Goal: Transaction & Acquisition: Subscribe to service/newsletter

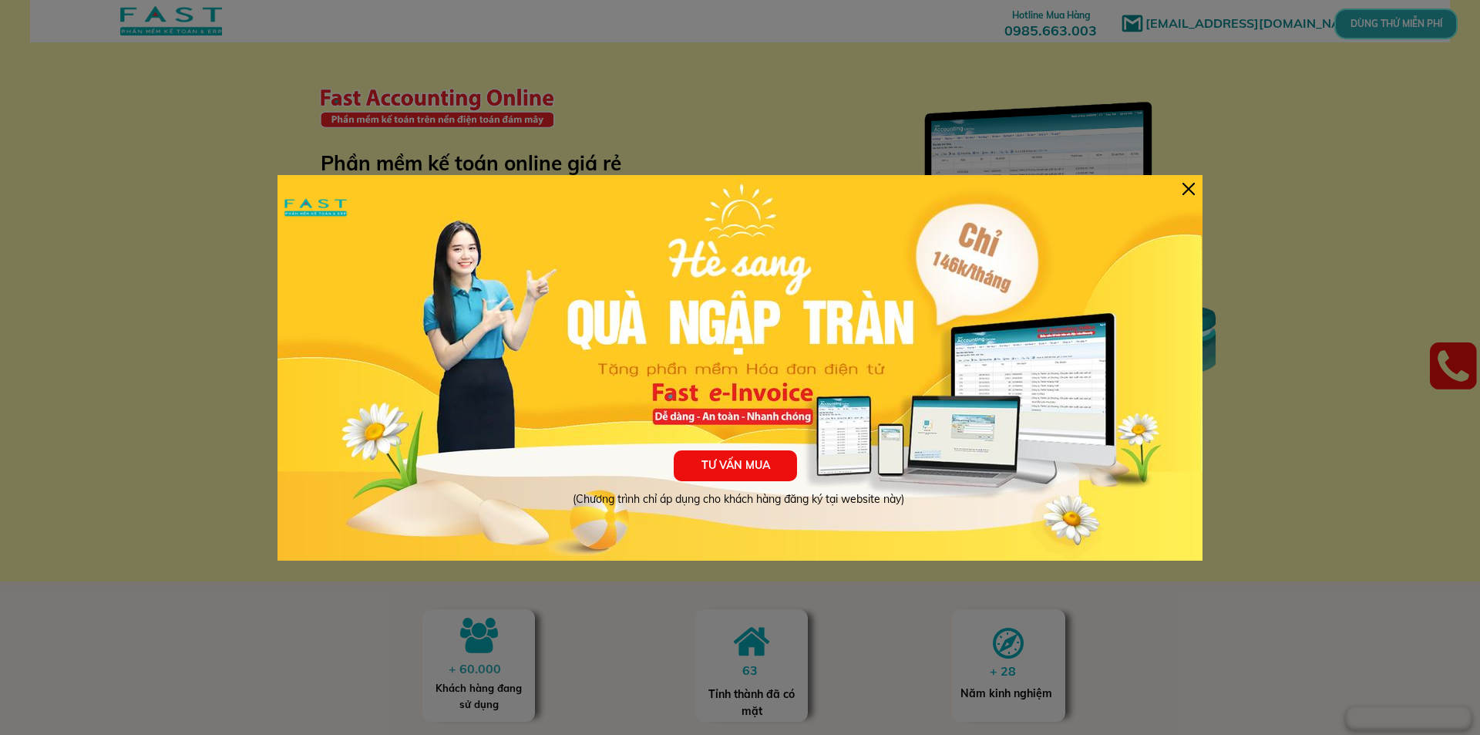
click at [1190, 190] on div at bounding box center [1189, 189] width 12 height 12
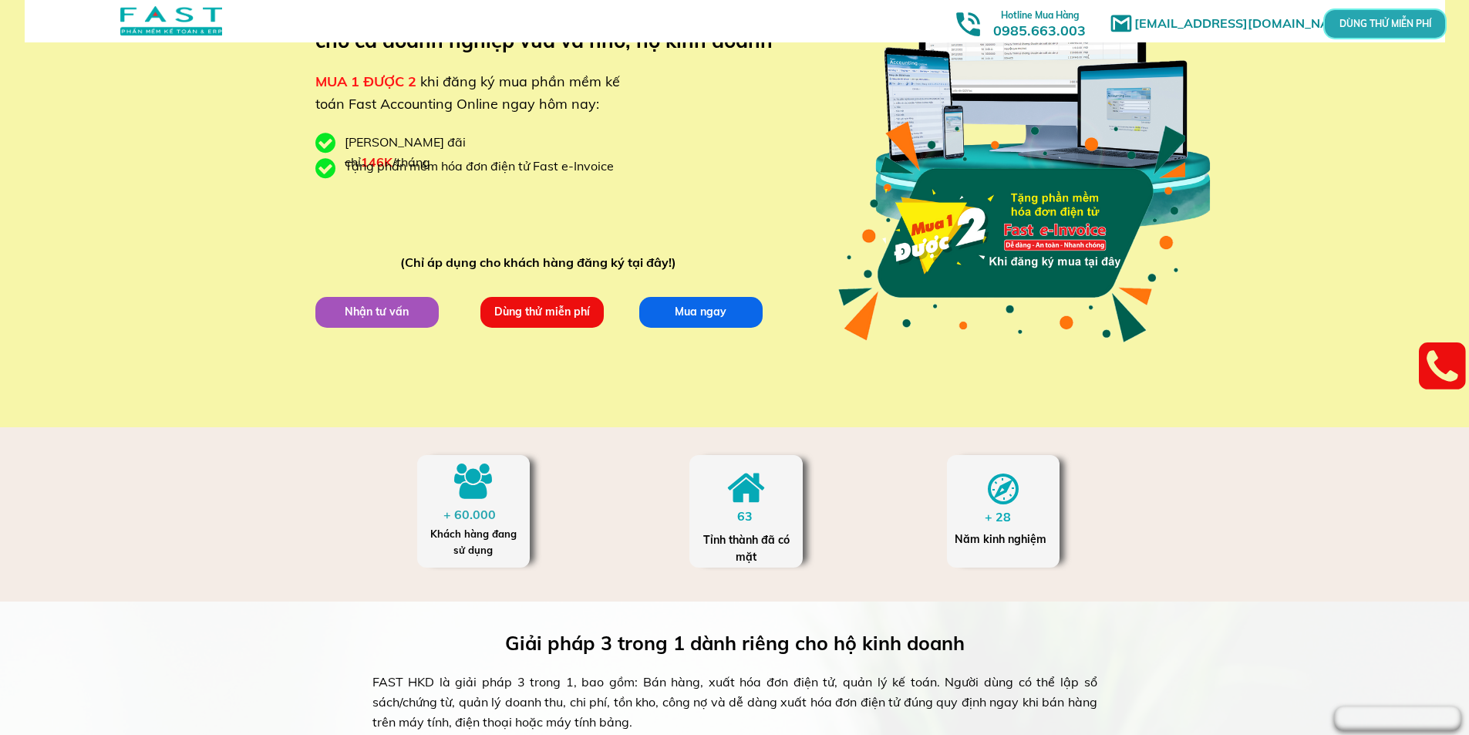
scroll to position [231, 0]
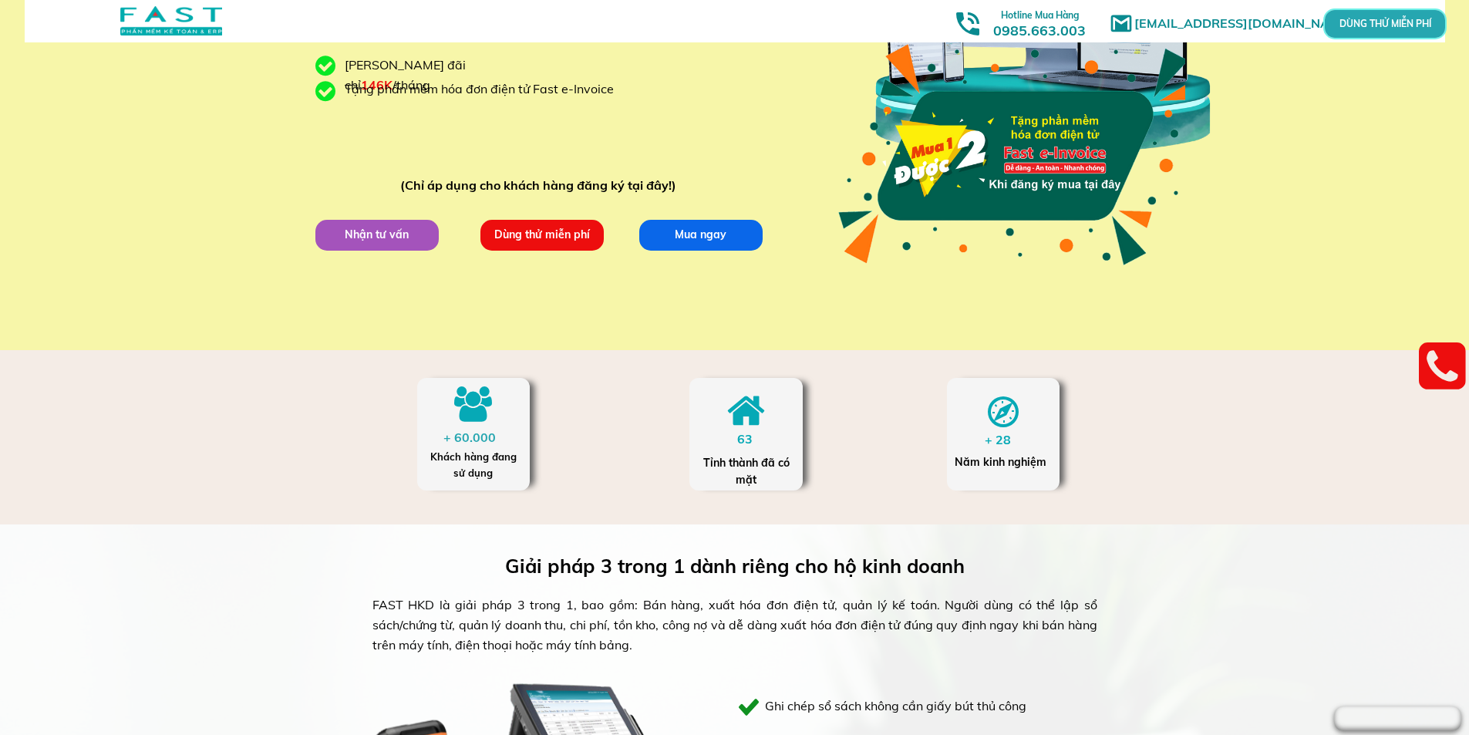
click at [550, 240] on p "Dùng thử miễn phí" at bounding box center [542, 235] width 126 height 32
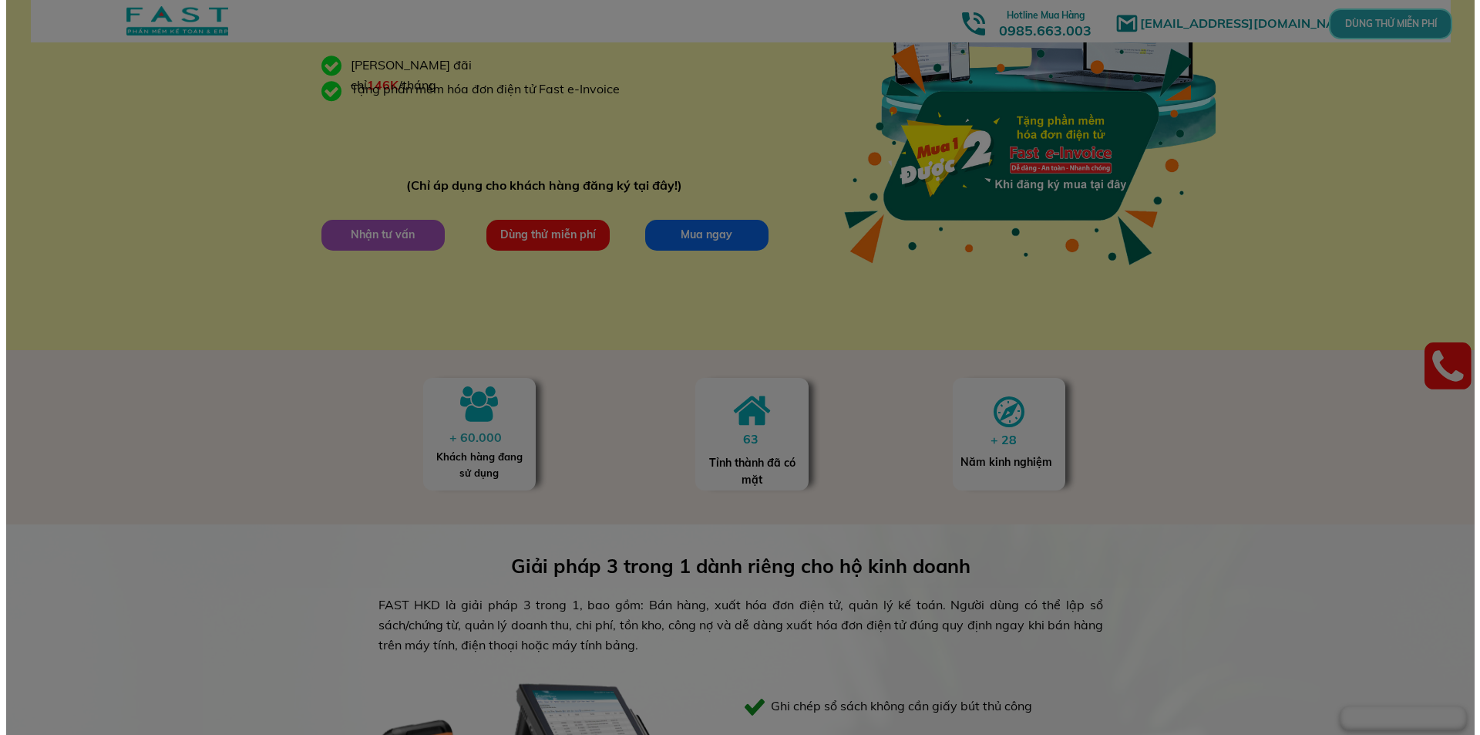
scroll to position [0, 0]
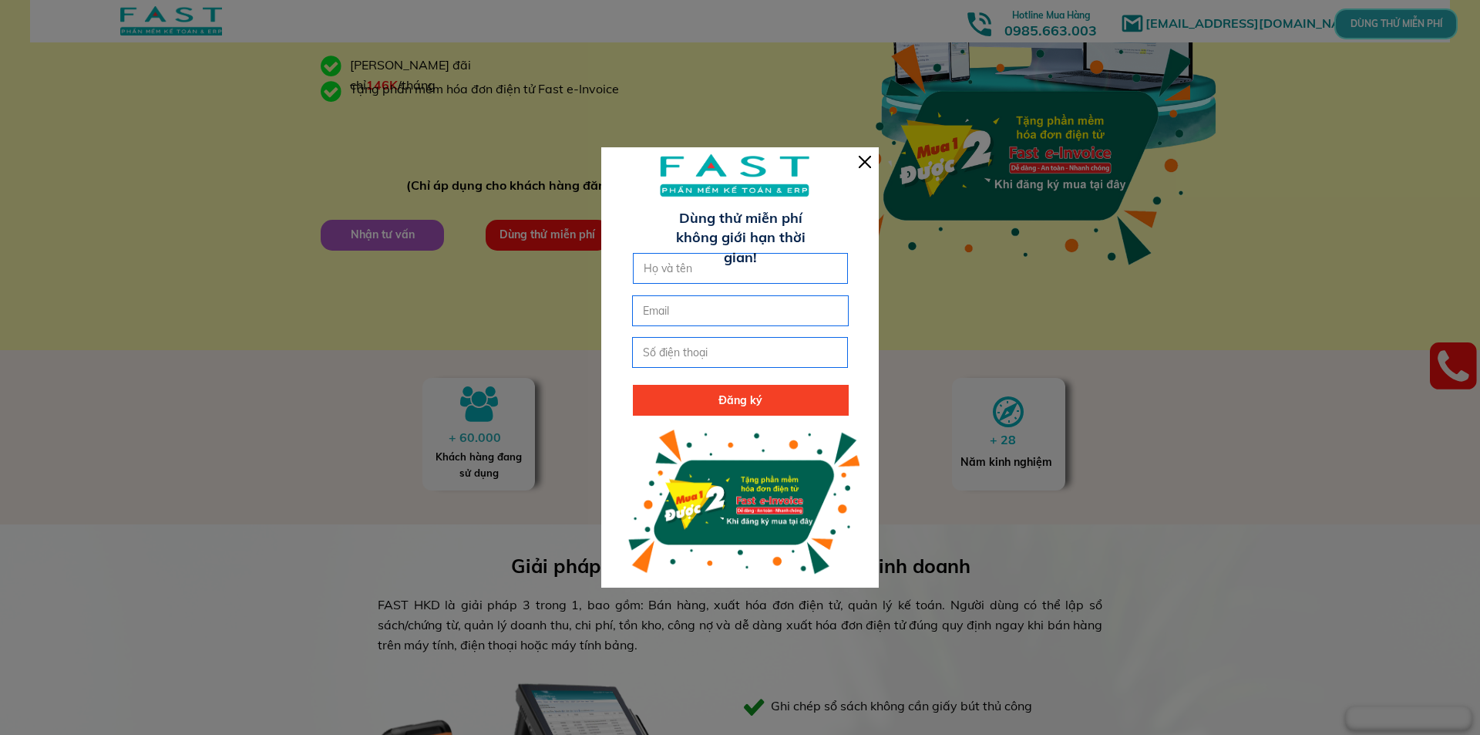
click at [864, 160] on div at bounding box center [865, 162] width 12 height 12
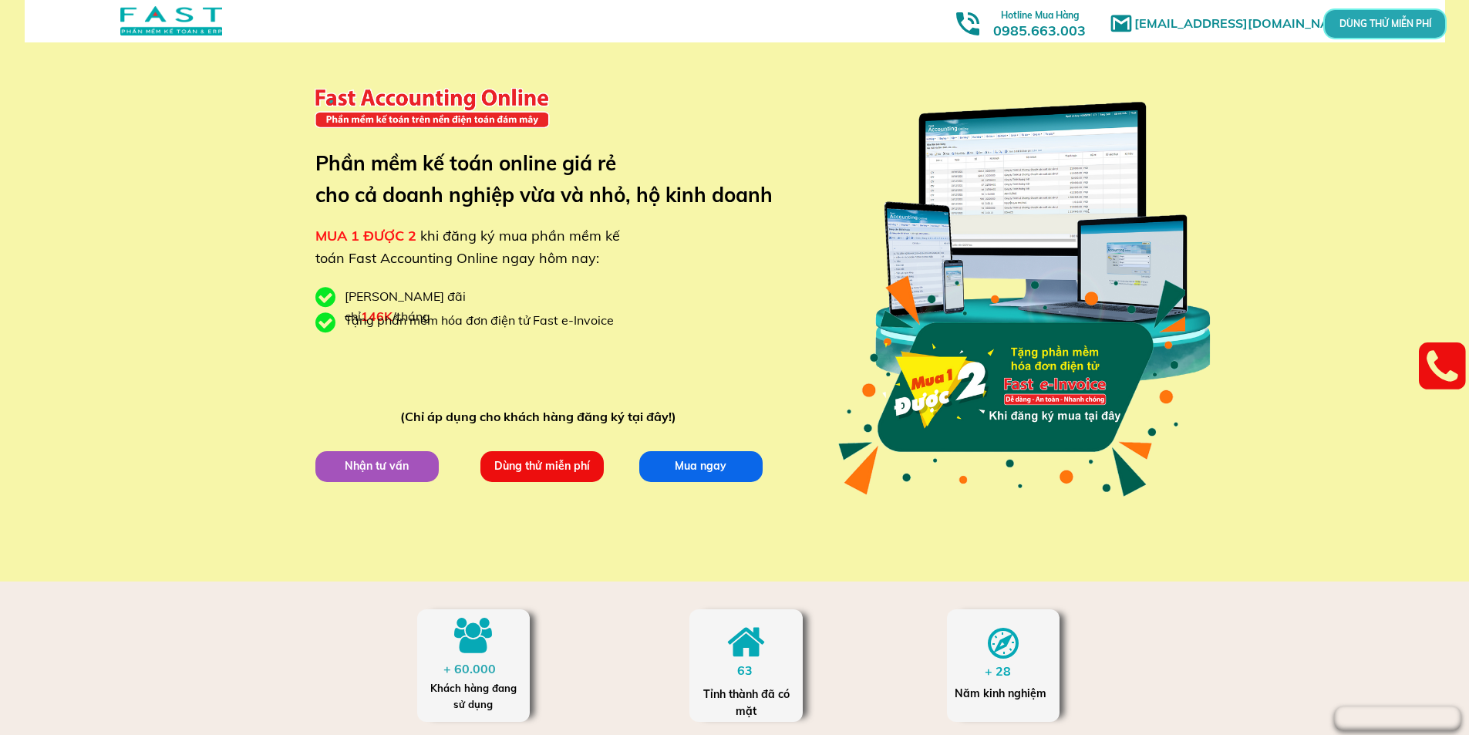
click at [190, 21] on div at bounding box center [171, 20] width 102 height 29
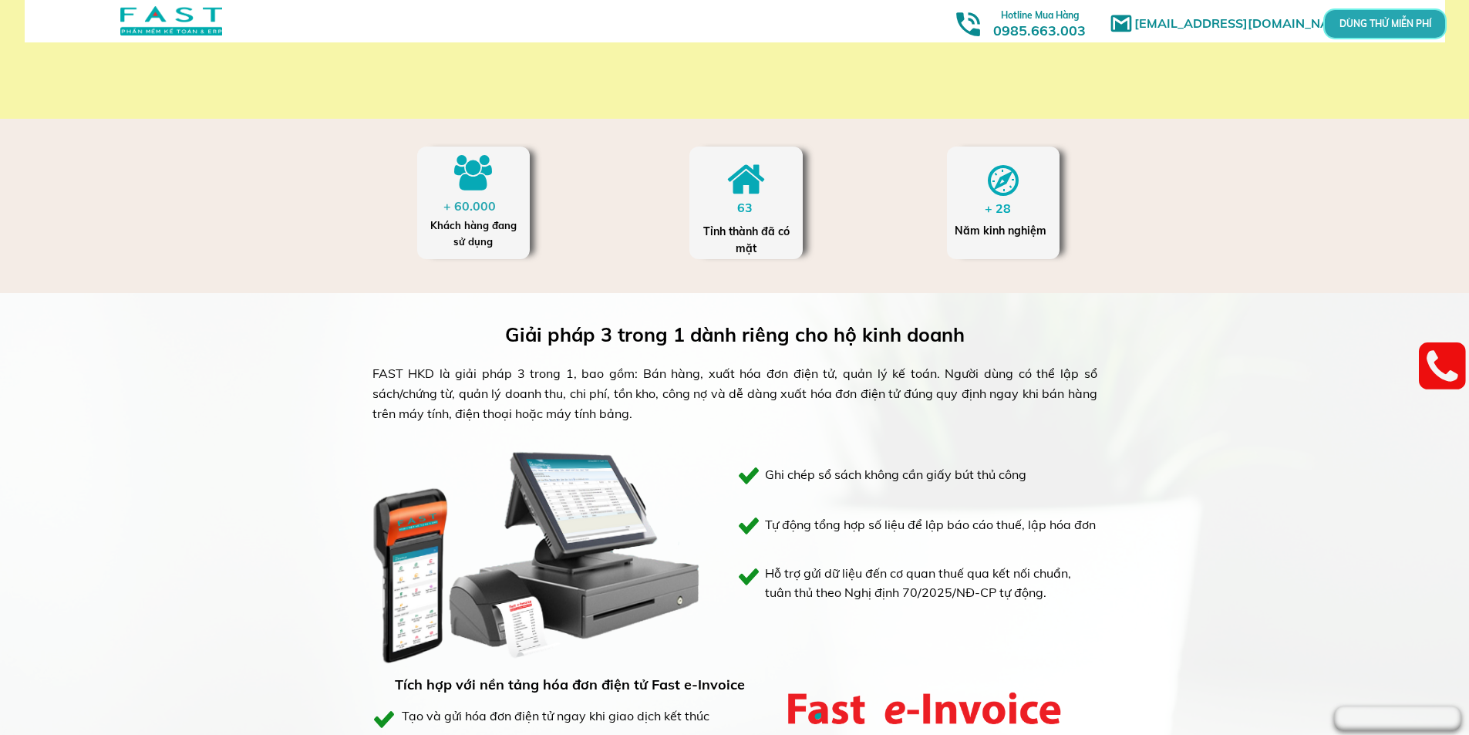
scroll to position [231, 0]
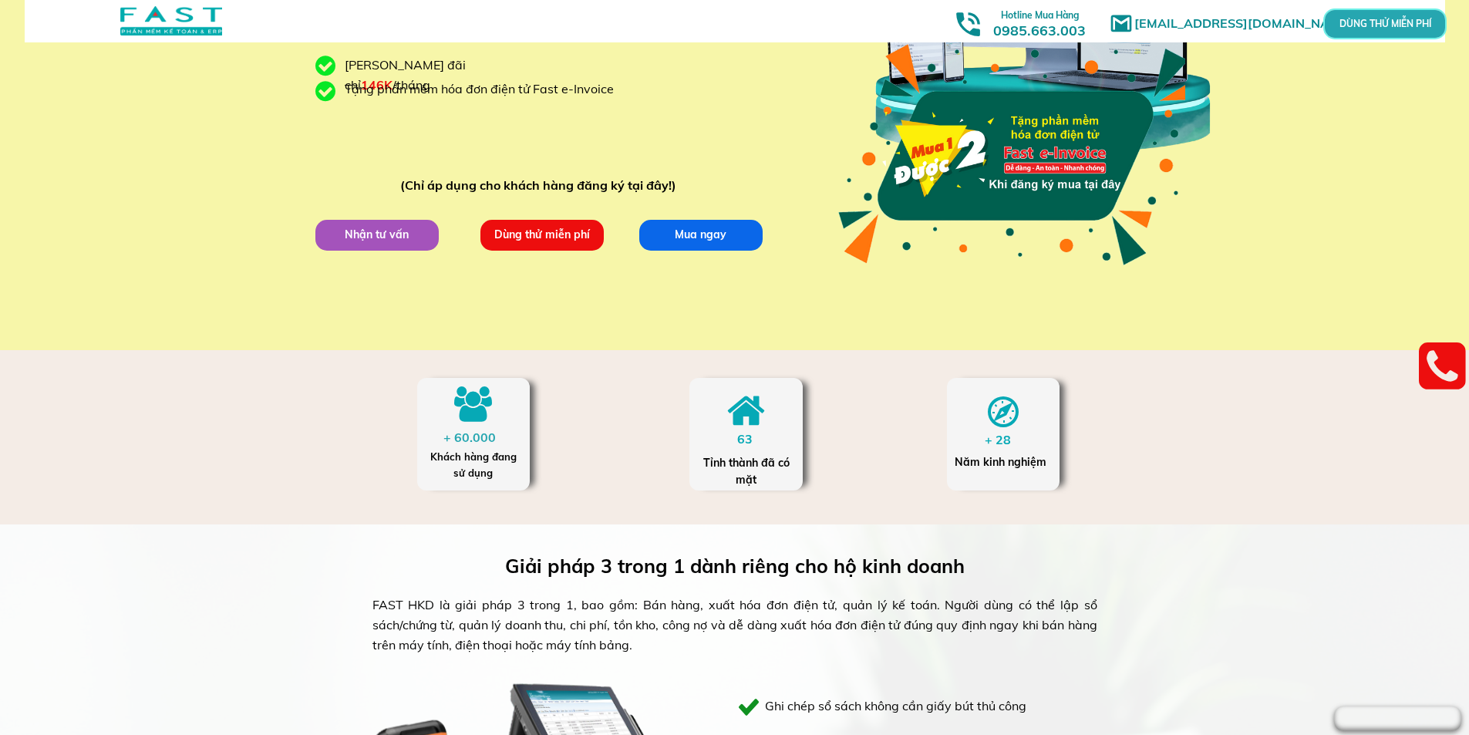
click at [411, 232] on p "Nhận tư vấn" at bounding box center [376, 235] width 128 height 32
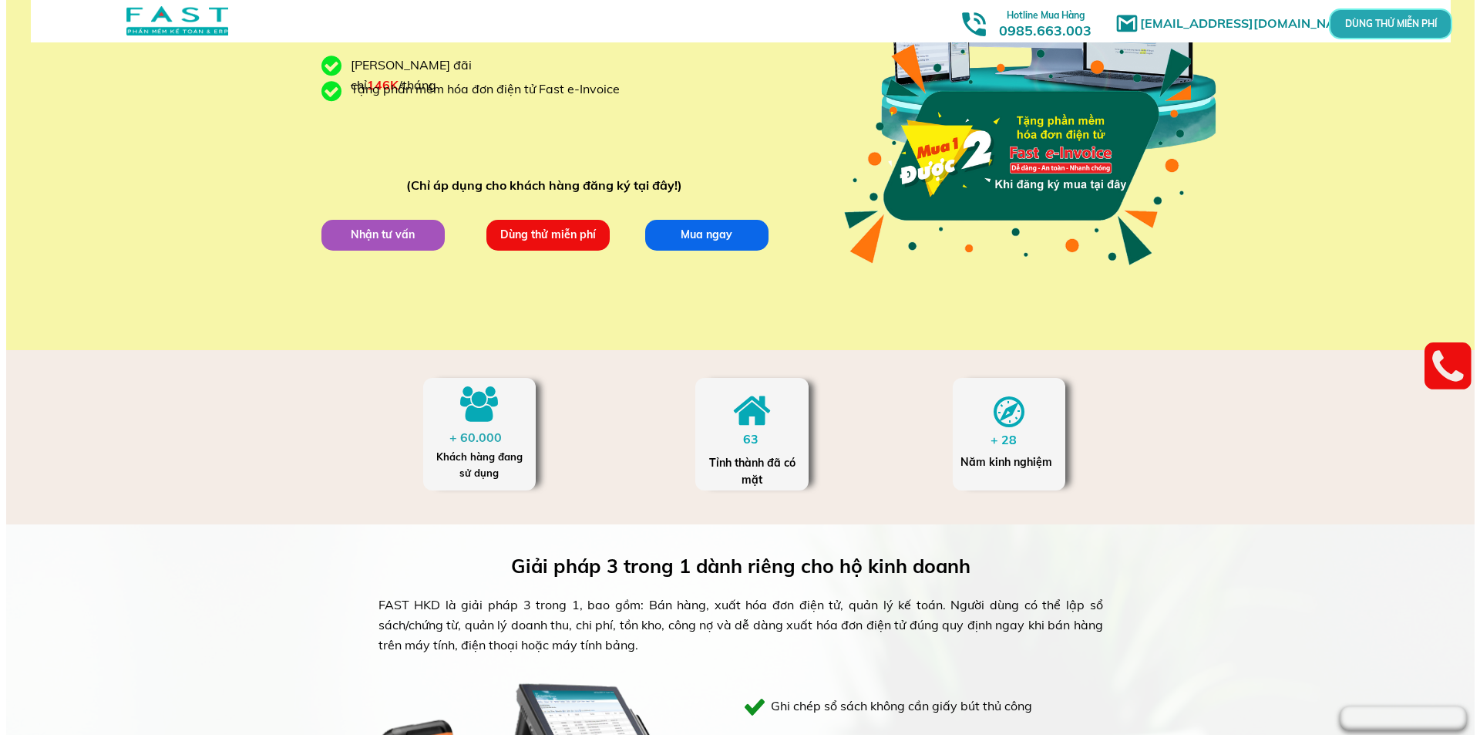
scroll to position [0, 0]
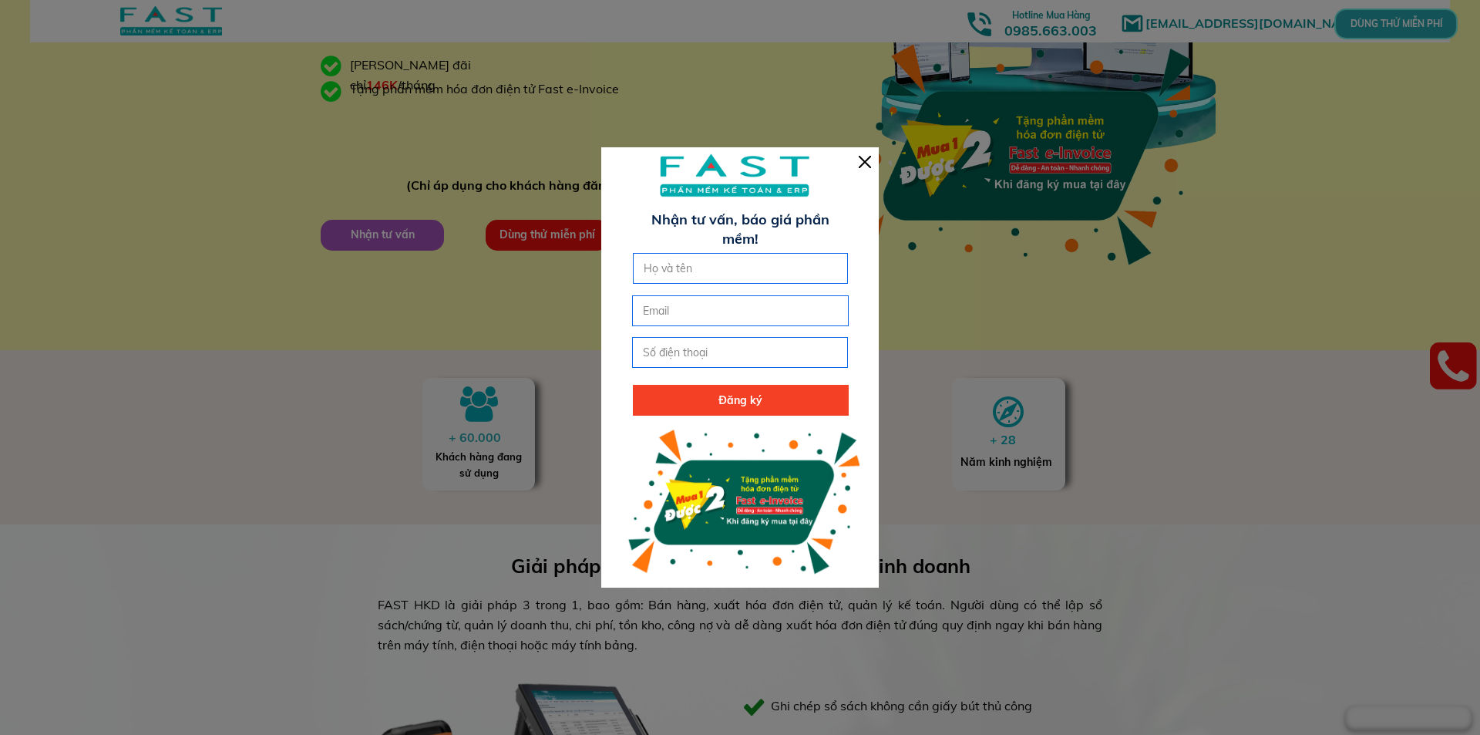
click at [865, 164] on div at bounding box center [865, 162] width 12 height 12
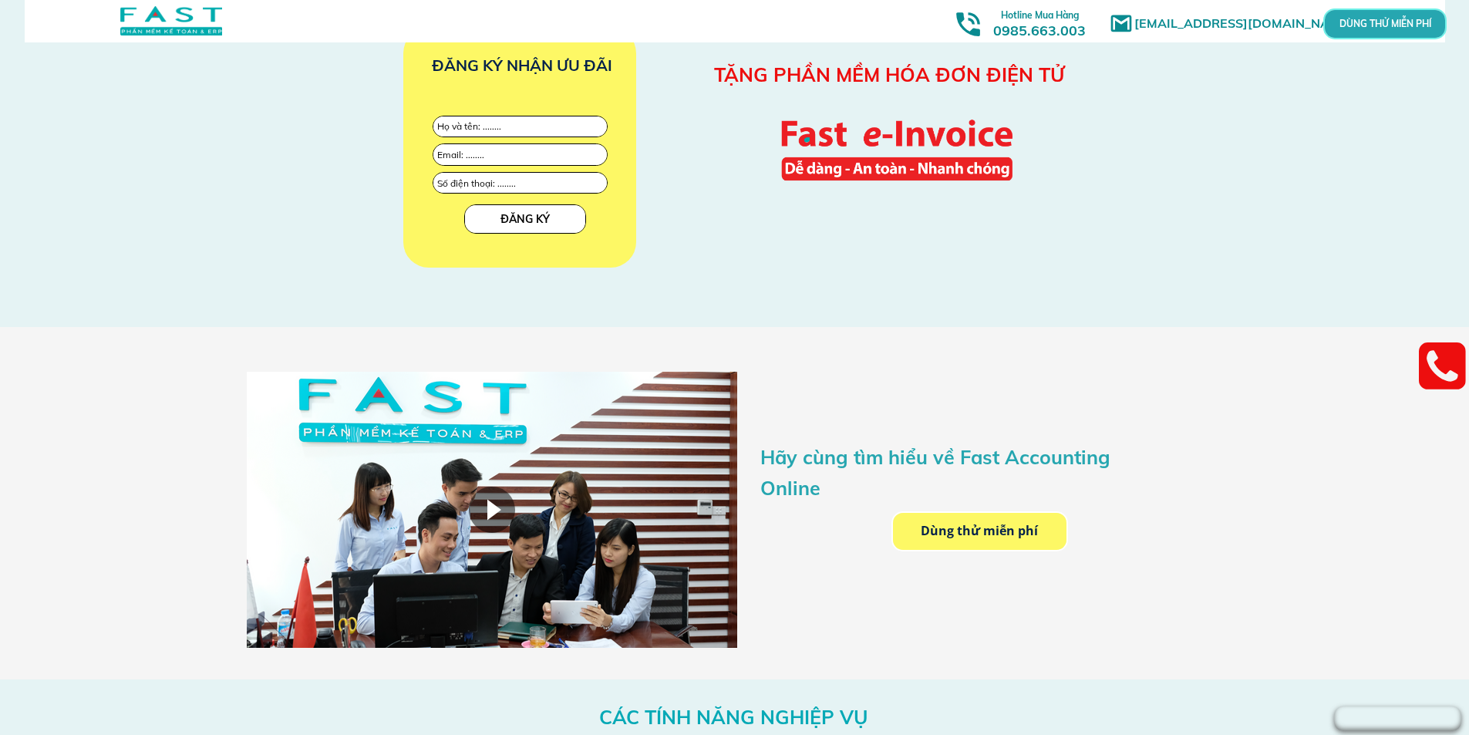
scroll to position [1773, 0]
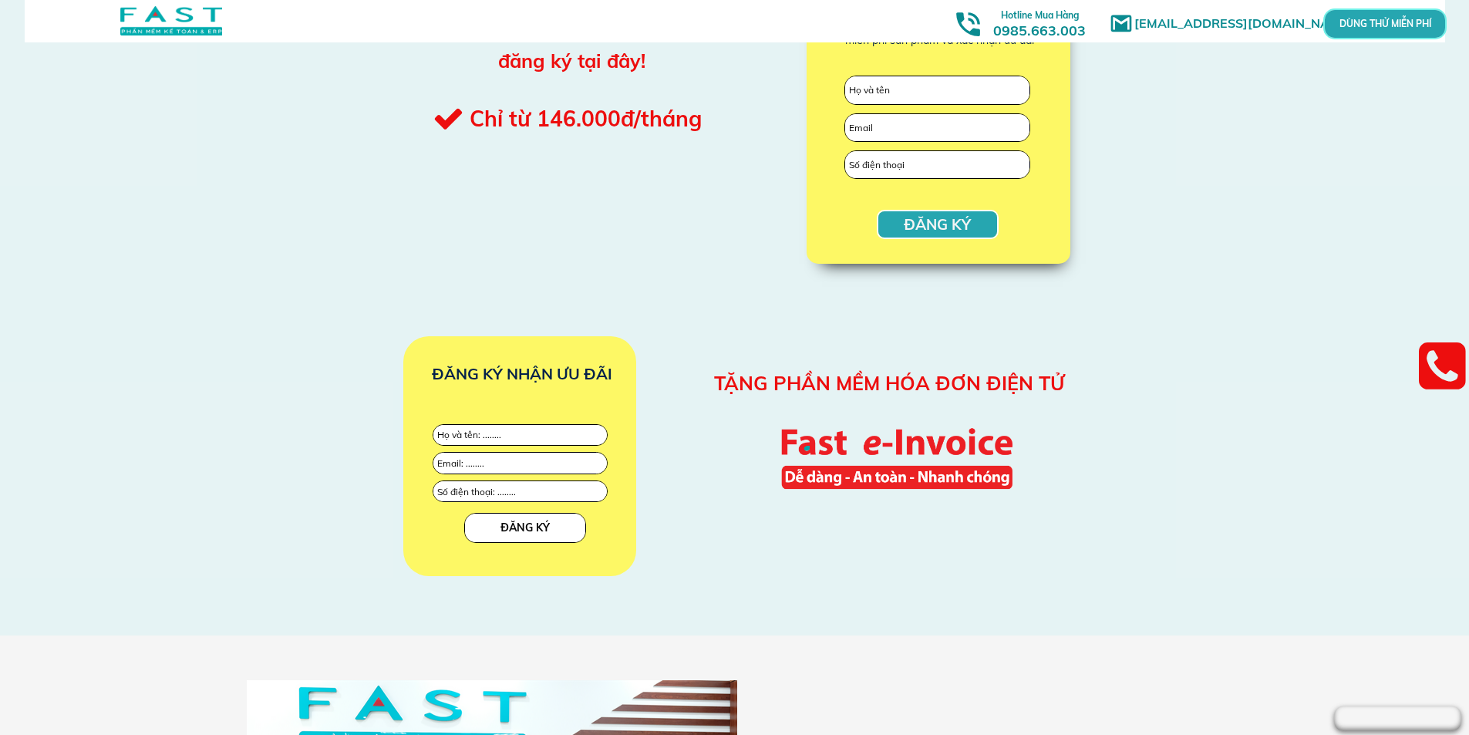
click at [1365, 19] on p "DÙNG THỬ MIỄN PHÍ" at bounding box center [1384, 23] width 39 height 8
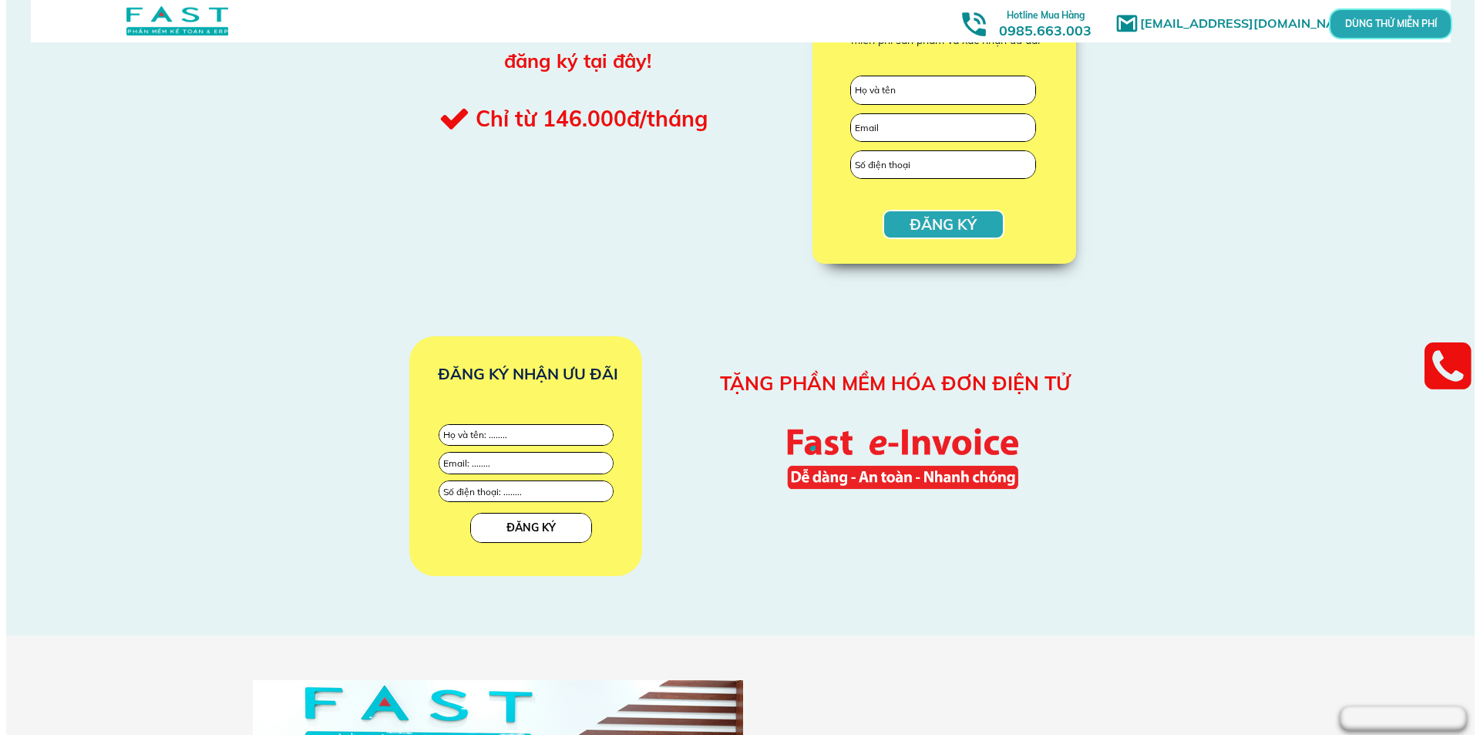
scroll to position [0, 0]
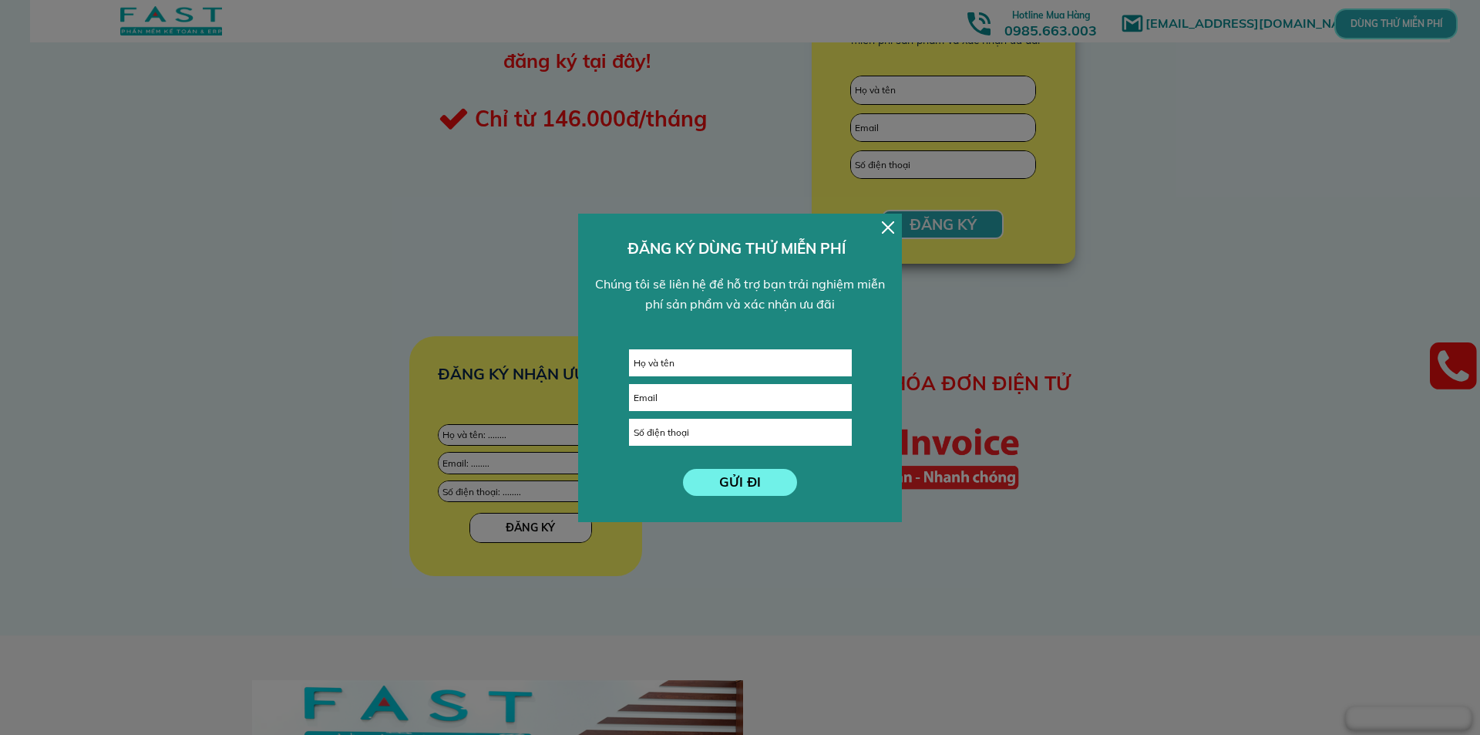
click at [887, 227] on div at bounding box center [888, 227] width 12 height 12
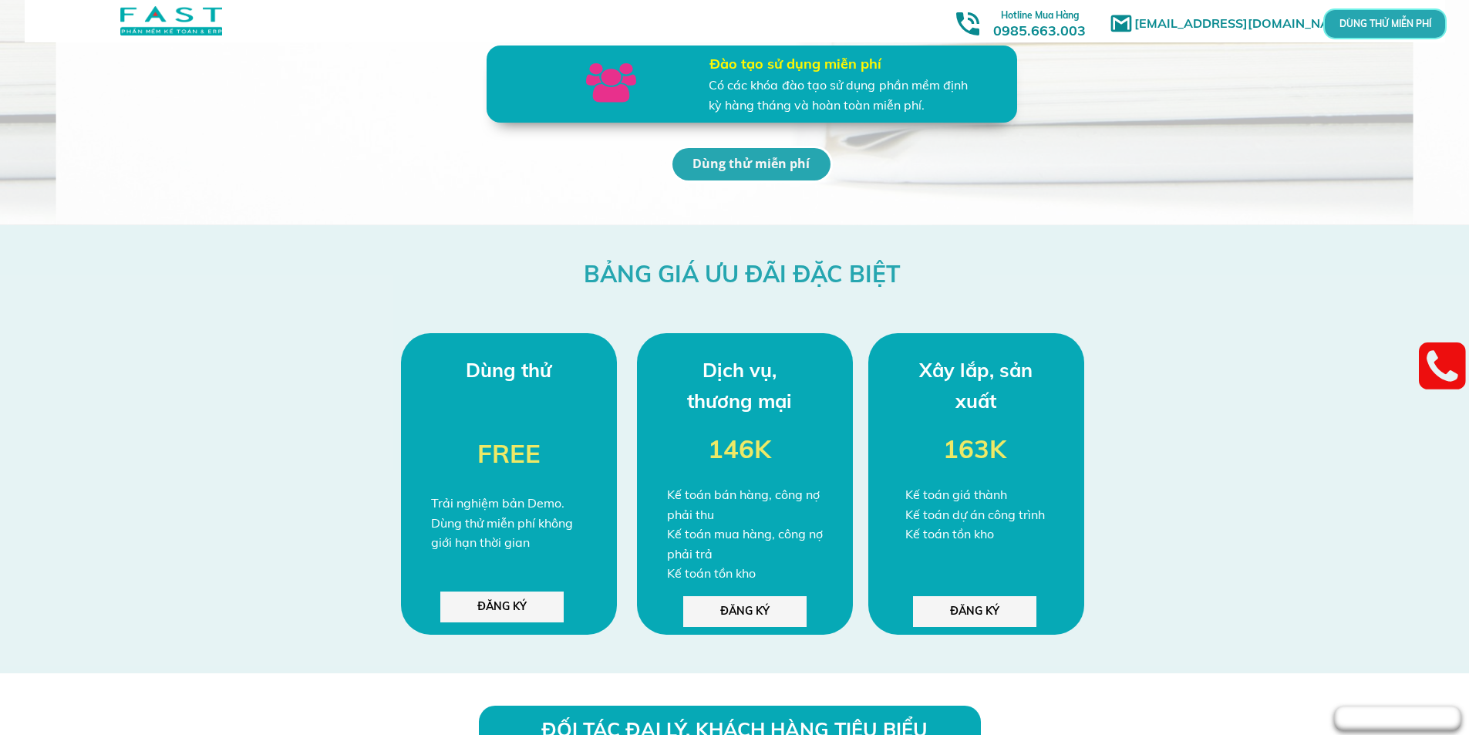
scroll to position [3685, 0]
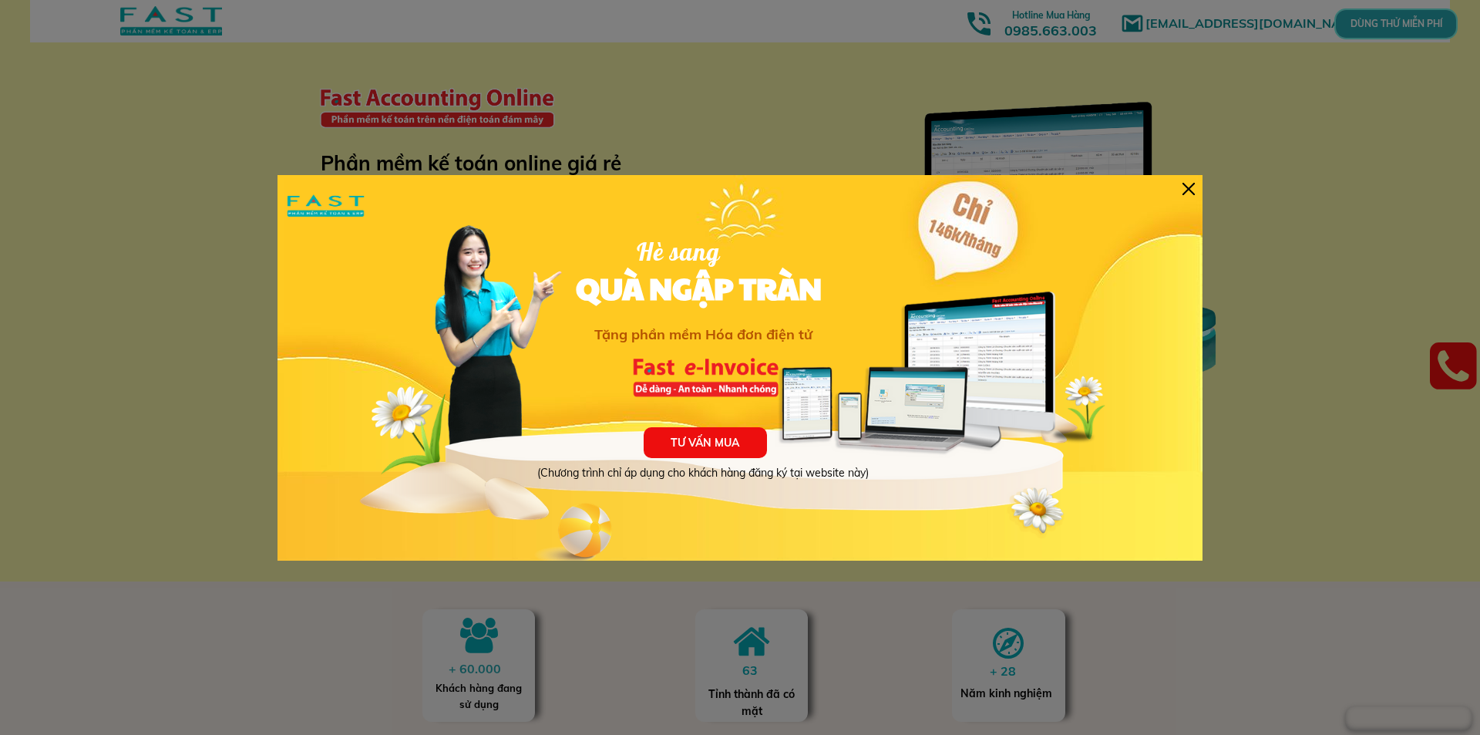
click at [1190, 186] on div at bounding box center [1189, 189] width 12 height 12
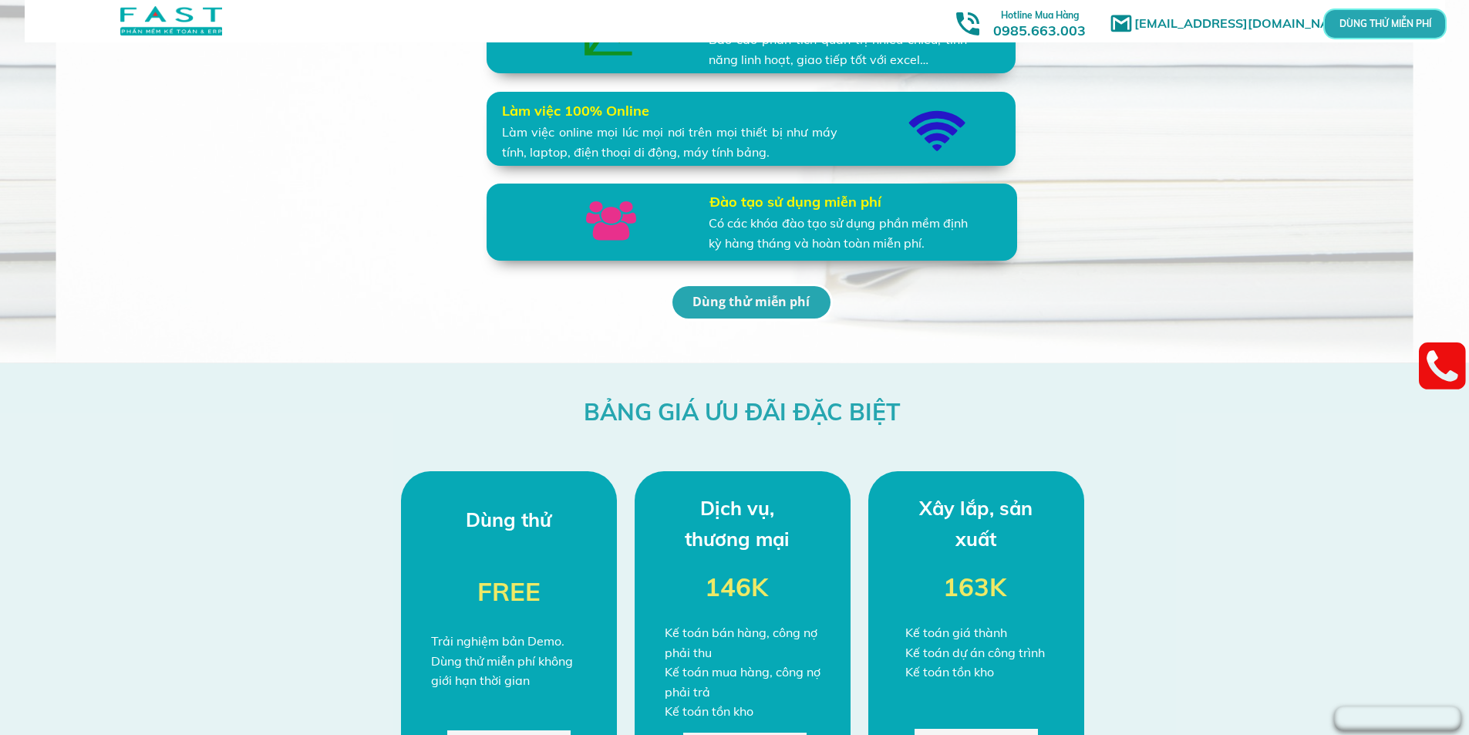
scroll to position [4009, 0]
